Goal: Information Seeking & Learning: Learn about a topic

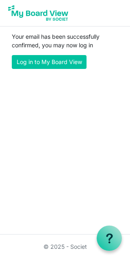
click at [38, 61] on link "Log in to My Board View" at bounding box center [49, 62] width 75 height 14
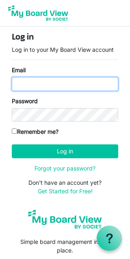
type input "lamadsen@sasktel.net"
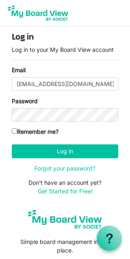
click at [65, 151] on button "Log in" at bounding box center [65, 151] width 107 height 14
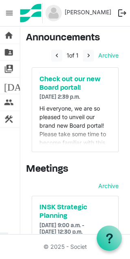
click at [10, 35] on span "home" at bounding box center [9, 35] width 10 height 16
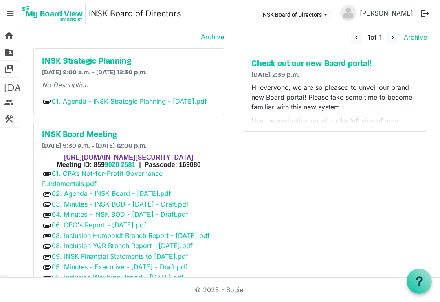
scroll to position [34, 0]
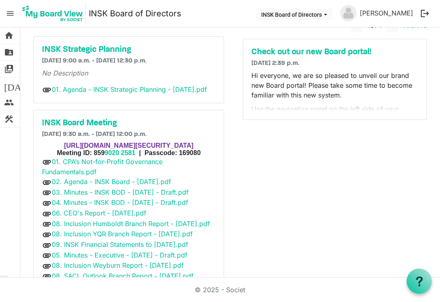
click at [130, 86] on p "Hi everyone, we are so pleased to unveil our brand new Board portal! Please tak…" at bounding box center [335, 85] width 167 height 29
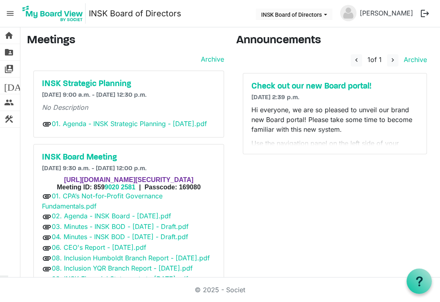
scroll to position [0, 0]
click at [74, 122] on link "01. Agenda - INSK Strategic Planning - [DATE].pdf" at bounding box center [129, 123] width 155 height 8
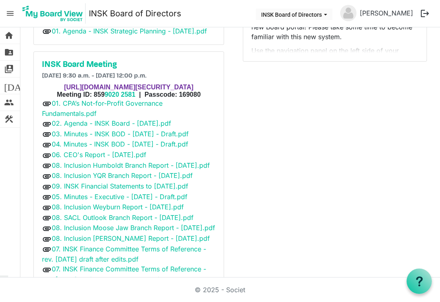
scroll to position [97, 0]
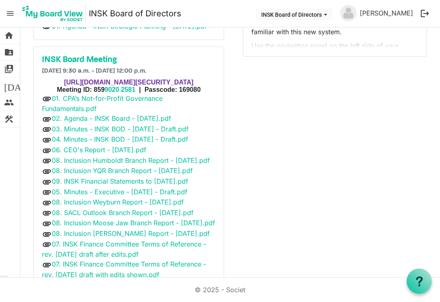
click at [69, 113] on link "01. CPA’s Not-for-Profit Governance Fundamentals.pdf" at bounding box center [102, 103] width 121 height 19
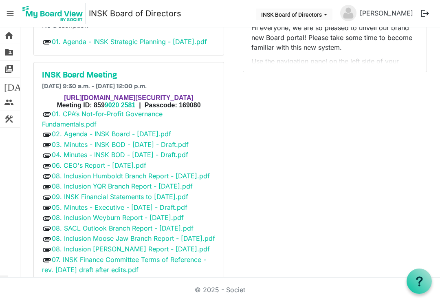
scroll to position [82, 0]
click at [107, 137] on link "02. Agenda - INSK Board - 21 Sept 2025.pdf" at bounding box center [111, 133] width 119 height 8
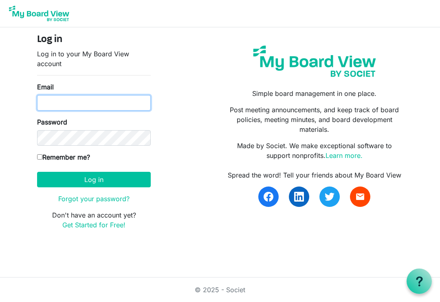
type input "[EMAIL_ADDRESS][DOMAIN_NAME]"
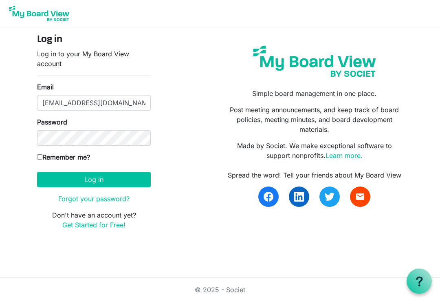
click at [94, 179] on button "Log in" at bounding box center [94, 179] width 114 height 15
click at [74, 181] on button "Log in" at bounding box center [94, 179] width 114 height 15
click at [40, 154] on input "Remember me?" at bounding box center [39, 156] width 5 height 5
checkbox input "true"
click at [74, 176] on button "Log in" at bounding box center [94, 179] width 114 height 15
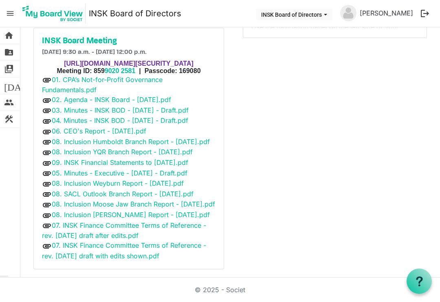
scroll to position [117, 0]
click at [189, 114] on link "03. Minutes - INSK BOD - [DATE] - Draft.pdf" at bounding box center [120, 110] width 137 height 8
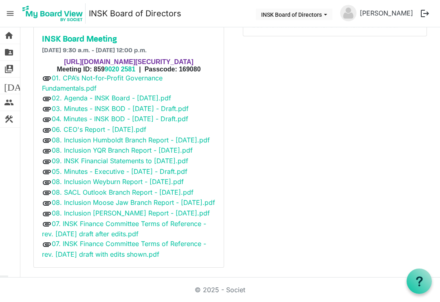
scroll to position [118, 0]
click at [188, 122] on link "04. Minutes - INSK BOD - [DATE] - Draft.pdf" at bounding box center [120, 118] width 137 height 8
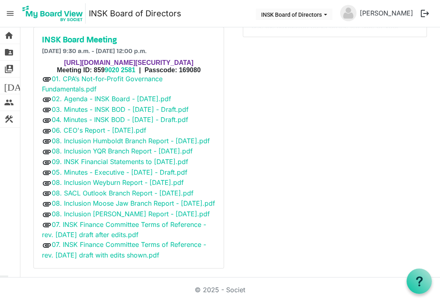
scroll to position [117, 0]
click at [72, 134] on link "06. CEO's Report - [DATE].pdf" at bounding box center [99, 130] width 95 height 8
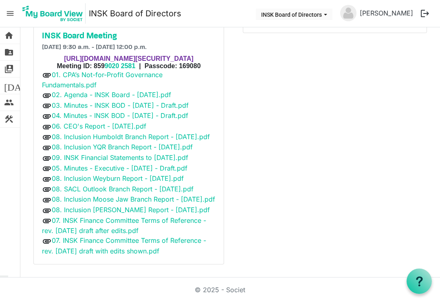
scroll to position [145, 0]
click at [104, 135] on link "08. Inclusion Humboldt Branch Report - [DATE].pdf" at bounding box center [131, 137] width 158 height 8
click at [91, 143] on link "08. Inclusion YQR Branch Report - [DATE].pdf" at bounding box center [122, 147] width 141 height 8
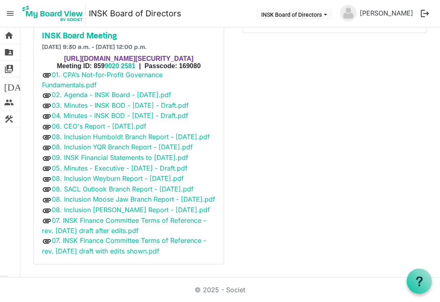
click at [176, 157] on link "09. INSK Financial Statements to [DATE].pdf" at bounding box center [120, 157] width 137 height 8
click at [107, 164] on link "05. Minutes - Executive - [DATE] - Draft.pdf" at bounding box center [120, 168] width 136 height 8
click at [83, 174] on link "08. Inclusion Weyburn Report - [DATE].pdf" at bounding box center [118, 178] width 132 height 8
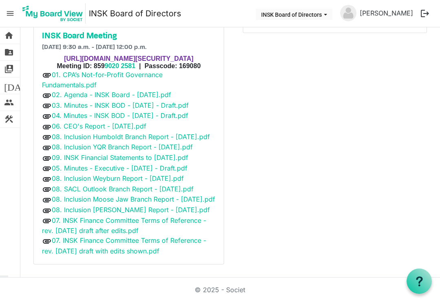
scroll to position [177, 0]
click at [69, 195] on link "08. Inclusion Moose Jaw Branch Report - [DATE].pdf" at bounding box center [133, 199] width 163 height 8
click at [104, 230] on link "07. INSK Finance Committee Terms of Reference - rev. 2025-09-21 draft after edi…" at bounding box center [124, 225] width 164 height 19
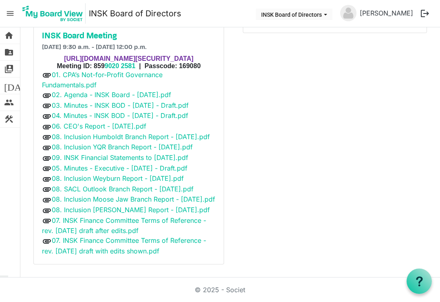
click at [80, 255] on link "07. INSK Finance Committee Terms of Reference - rev. 2025-09-21 draft with edit…" at bounding box center [124, 245] width 164 height 19
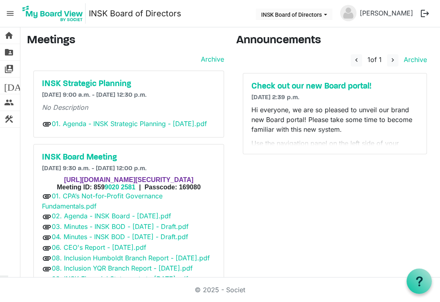
click at [276, 96] on span "[DATE] 2:39 p.m." at bounding box center [276, 97] width 48 height 7
click at [270, 86] on h5 "Check out our new Board portal!" at bounding box center [335, 87] width 167 height 10
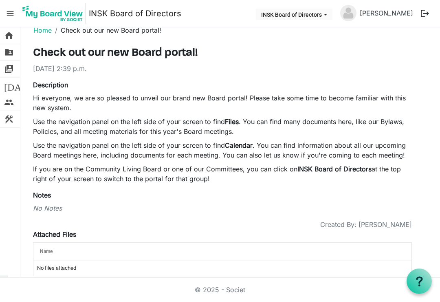
scroll to position [13, 0]
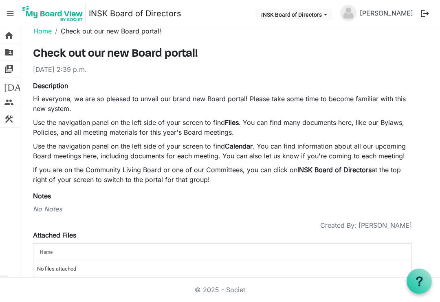
click at [294, 15] on button "INSK Board of Directors" at bounding box center [294, 14] width 77 height 11
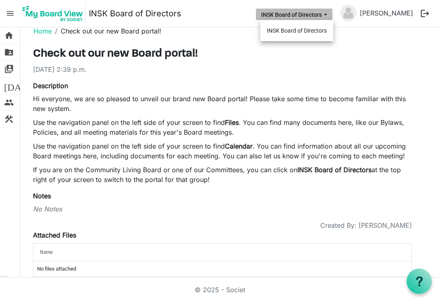
click at [286, 32] on li "INSK Board of Directors" at bounding box center [297, 30] width 73 height 15
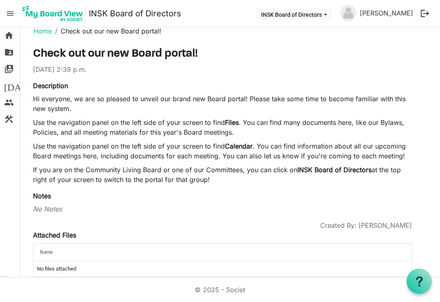
click at [326, 16] on button "INSK Board of Directors" at bounding box center [294, 14] width 77 height 11
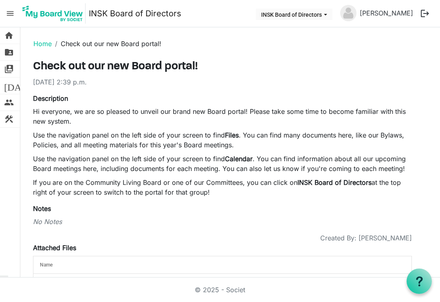
scroll to position [0, 0]
click at [83, 43] on li "Check out our new Board portal!" at bounding box center [107, 44] width 110 height 10
click at [88, 42] on li "Check out our new Board portal!" at bounding box center [107, 44] width 110 height 10
click at [315, 182] on strong "INSK Board of Directors" at bounding box center [335, 182] width 74 height 8
click at [329, 15] on span "INSK Board of Directors dropdownbutton" at bounding box center [325, 14] width 7 height 3
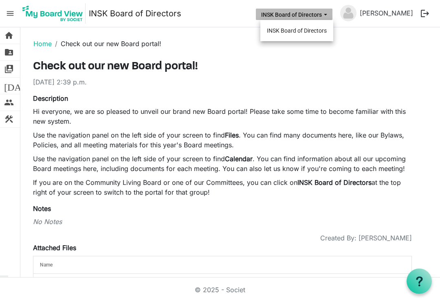
click at [324, 15] on button "INSK Board of Directors" at bounding box center [294, 14] width 77 height 11
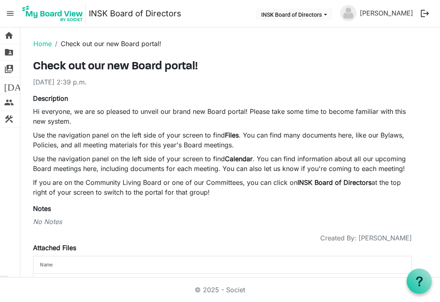
click at [322, 13] on button "INSK Board of Directors" at bounding box center [294, 14] width 77 height 11
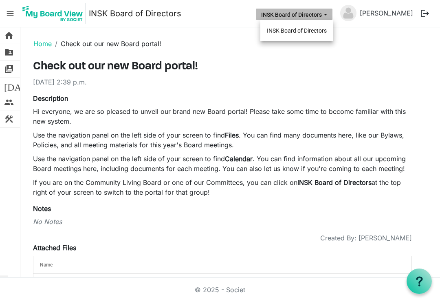
click at [295, 31] on li "INSK Board of Directors" at bounding box center [297, 30] width 73 height 15
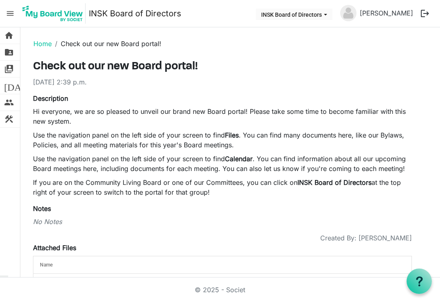
click at [13, 36] on span "home" at bounding box center [9, 35] width 10 height 16
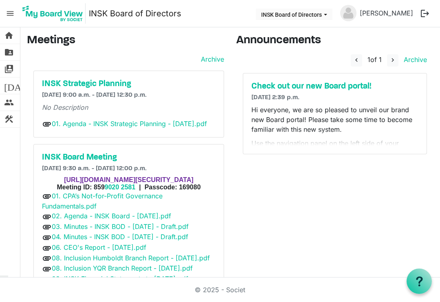
click at [329, 14] on span "INSK Board of Directors dropdownbutton" at bounding box center [325, 14] width 7 height 3
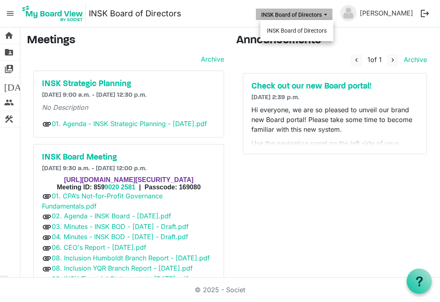
click at [308, 30] on li "INSK Board of Directors" at bounding box center [297, 30] width 73 height 15
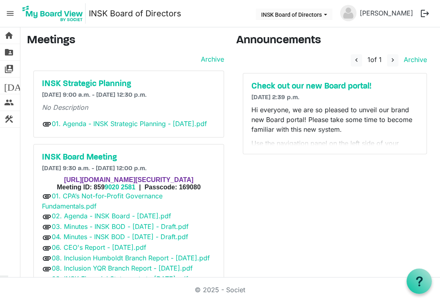
click at [3, 64] on link "switch_account Manage Boards" at bounding box center [10, 69] width 20 height 16
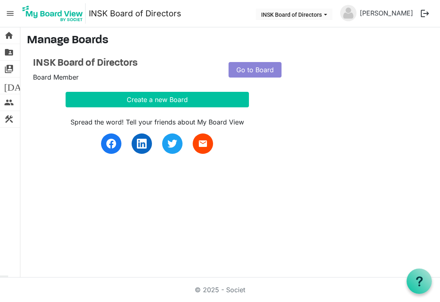
click at [245, 69] on link "Go to Board" at bounding box center [255, 69] width 53 height 15
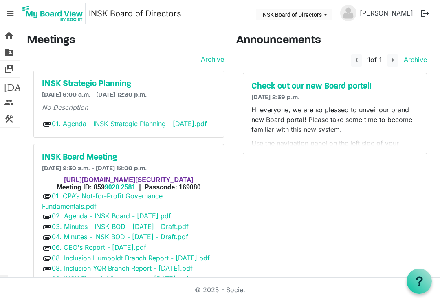
click at [7, 69] on span "switch_account" at bounding box center [9, 69] width 10 height 16
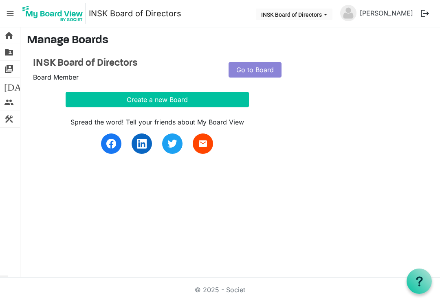
click at [329, 13] on span "INSK Board of Directors dropdownbutton" at bounding box center [325, 14] width 7 height 3
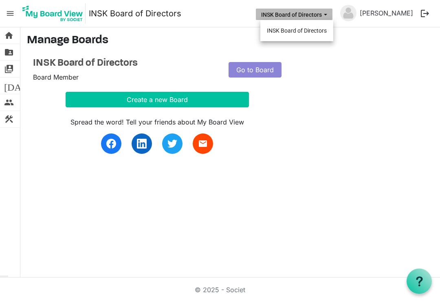
click at [312, 29] on li "INSK Board of Directors" at bounding box center [297, 30] width 73 height 15
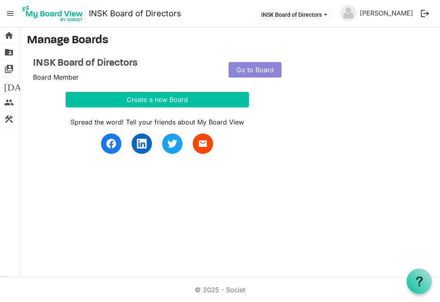
click at [2, 79] on link "today Calendar" at bounding box center [10, 85] width 20 height 16
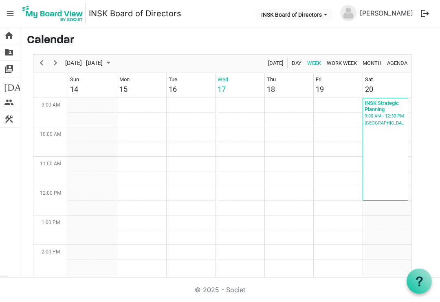
scroll to position [264, 0]
click at [106, 126] on td "Week of September 17, 2025" at bounding box center [92, 133] width 49 height 15
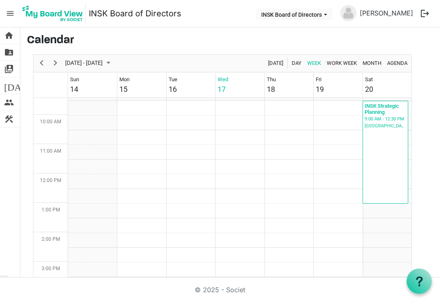
scroll to position [256, 0]
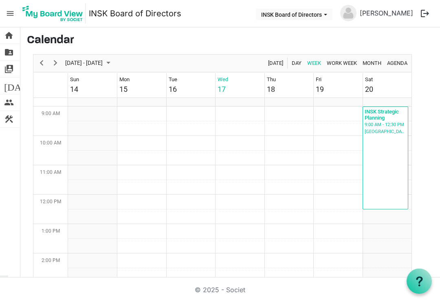
click at [104, 58] on span "September 14 - 20, 2025" at bounding box center [83, 63] width 39 height 10
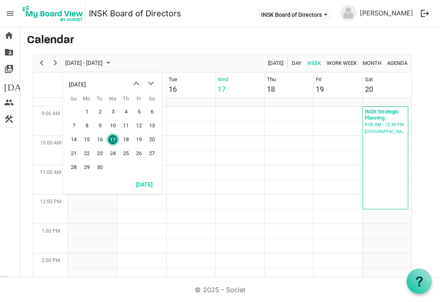
click at [138, 133] on span "19" at bounding box center [139, 139] width 12 height 12
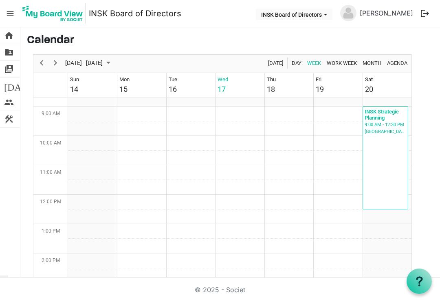
click at [104, 58] on span "September 14 - 20, 2025" at bounding box center [83, 63] width 39 height 10
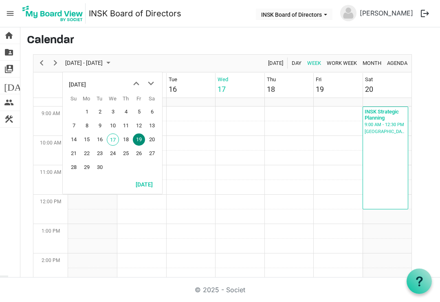
click at [150, 133] on span "20" at bounding box center [152, 139] width 12 height 12
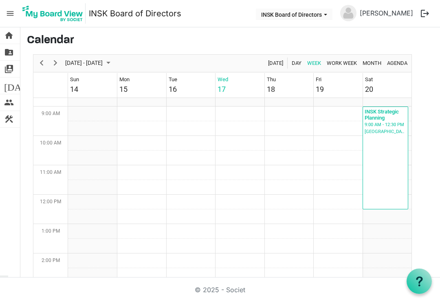
click at [151, 121] on td "Week of September 20, 2025" at bounding box center [141, 128] width 49 height 15
click at [104, 58] on span "September 14 - 20, 2025" at bounding box center [83, 63] width 39 height 10
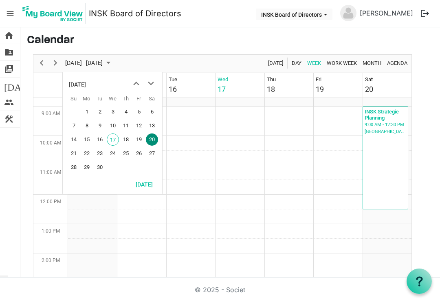
click at [73, 147] on span "21" at bounding box center [74, 153] width 12 height 12
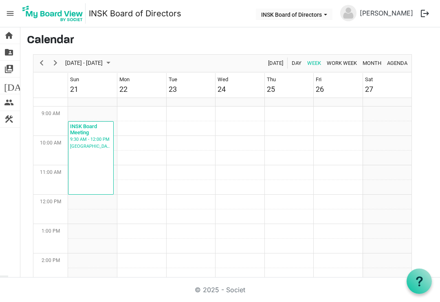
click at [0, 102] on link "people Board Members" at bounding box center [10, 102] width 20 height 16
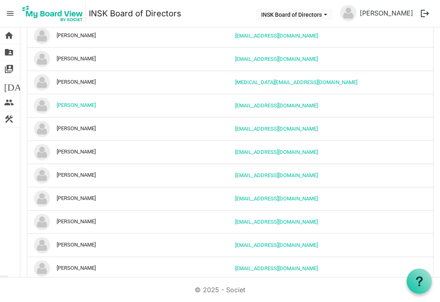
scroll to position [521, 0]
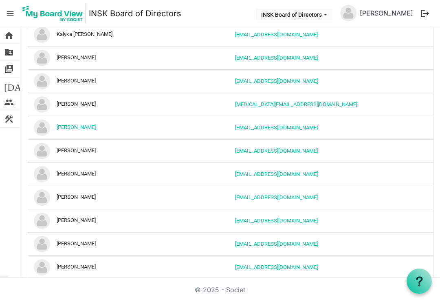
click at [6, 106] on span "people" at bounding box center [9, 102] width 10 height 16
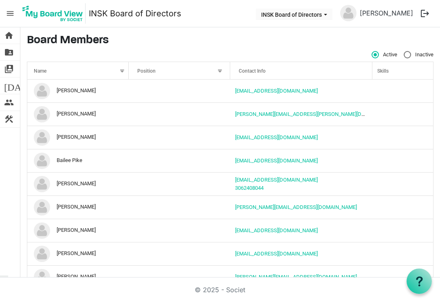
click at [5, 119] on span "construction" at bounding box center [9, 119] width 10 height 16
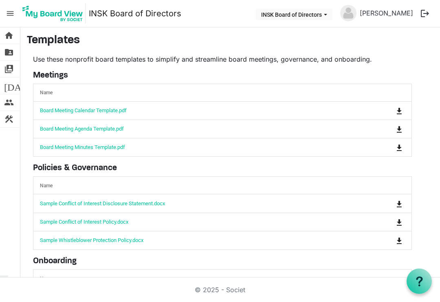
click at [6, 105] on span "people" at bounding box center [9, 102] width 10 height 16
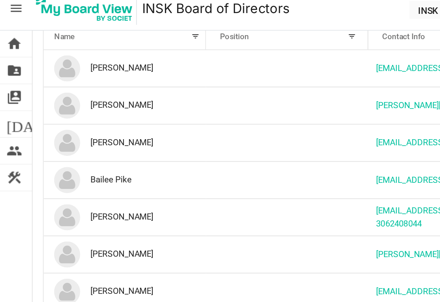
scroll to position [42, 0]
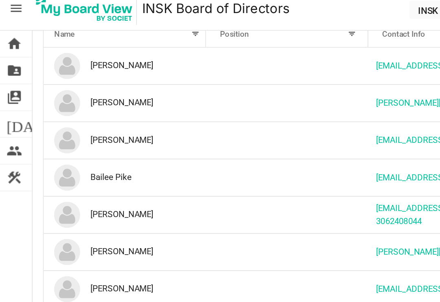
click at [6, 112] on span "construction" at bounding box center [9, 119] width 10 height 16
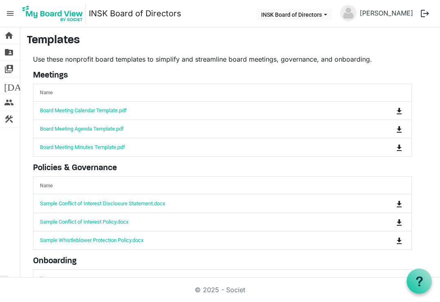
click at [13, 182] on div "home Home folder_shared Files switch_account Manage Boards [DATE] Calendar peop…" at bounding box center [10, 152] width 20 height 250
click at [7, 38] on span "home" at bounding box center [9, 35] width 10 height 16
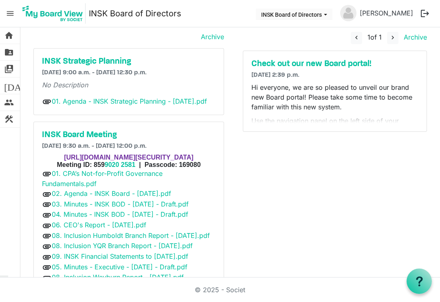
scroll to position [22, 0]
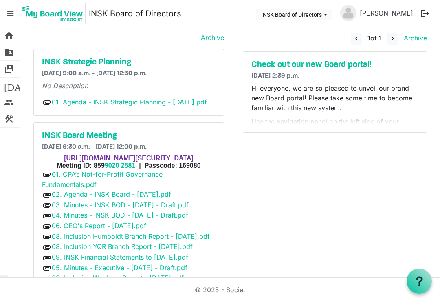
click at [364, 10] on link "[PERSON_NAME]" at bounding box center [387, 13] width 60 height 16
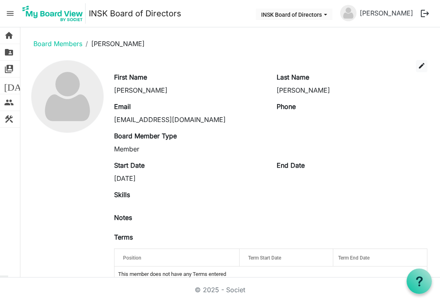
click at [357, 13] on img at bounding box center [348, 13] width 16 height 16
click at [67, 96] on img at bounding box center [67, 96] width 72 height 72
click at [66, 94] on img at bounding box center [67, 96] width 72 height 72
click at [70, 100] on img at bounding box center [67, 96] width 72 height 72
click at [75, 95] on img at bounding box center [67, 96] width 72 height 72
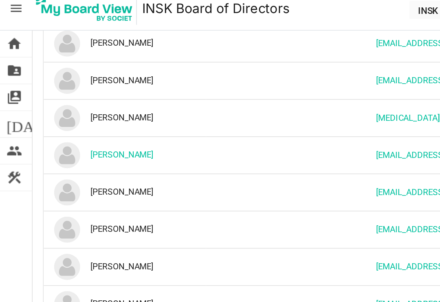
scroll to position [543, 0]
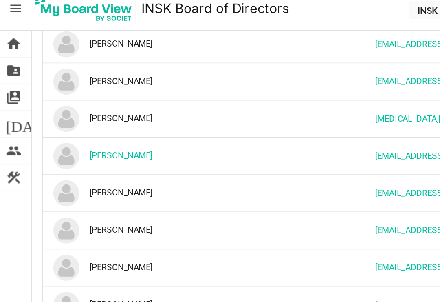
click at [4, 29] on span "home" at bounding box center [9, 35] width 10 height 16
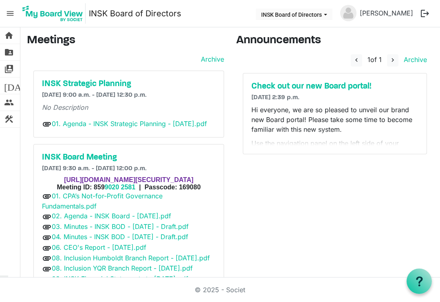
click at [6, 9] on span "menu" at bounding box center [9, 13] width 15 height 15
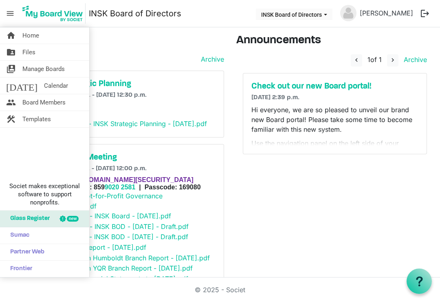
click at [11, 13] on span "menu" at bounding box center [9, 13] width 15 height 15
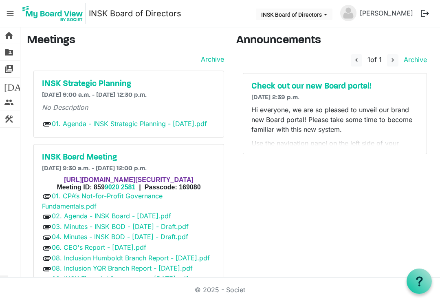
click at [426, 14] on button "logout" at bounding box center [425, 13] width 17 height 17
